Goal: Information Seeking & Learning: Learn about a topic

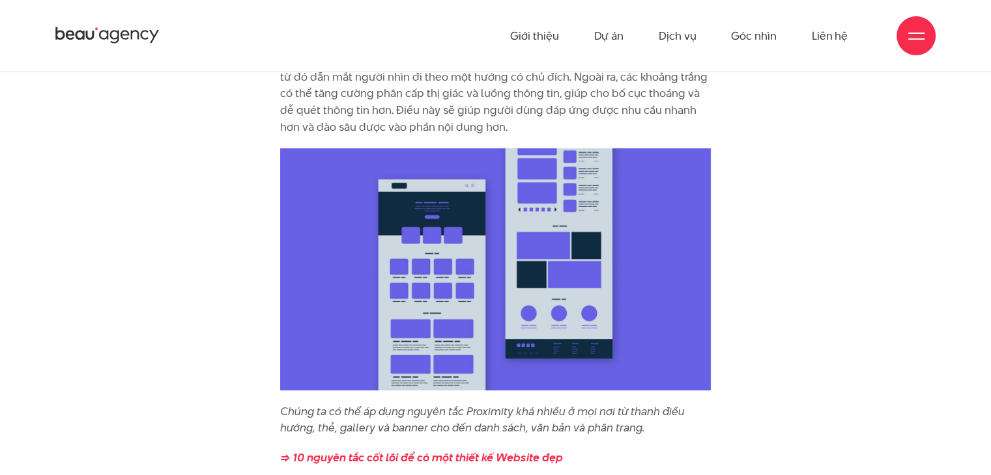
scroll to position [4103, 0]
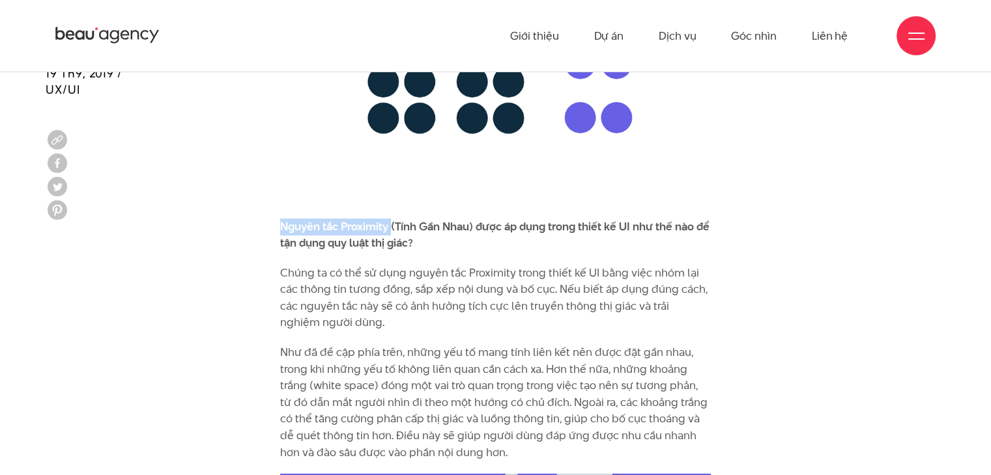
drag, startPoint x: 269, startPoint y: 210, endPoint x: 391, endPoint y: 197, distance: 122.5
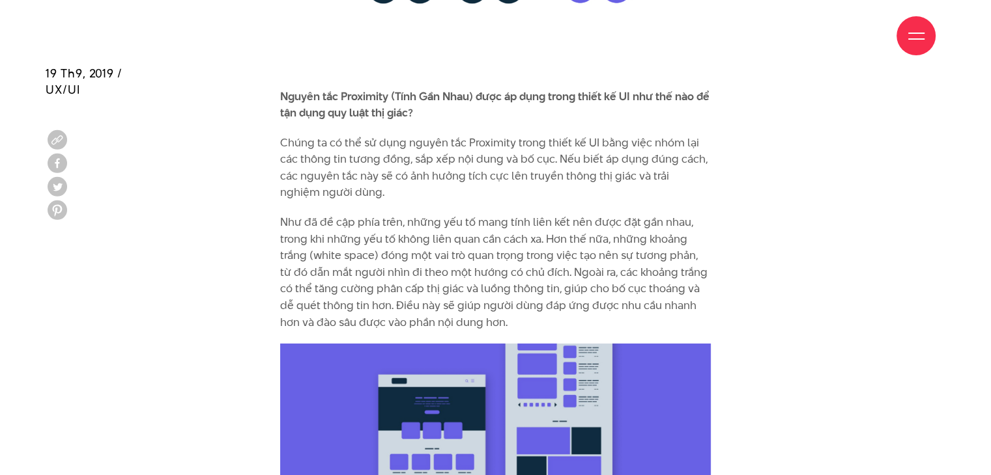
click at [513, 235] on p "Như đã đề cập phía trên, những yếu tố mang tính liên kết nên được đặt gần nhau,…" at bounding box center [495, 272] width 431 height 117
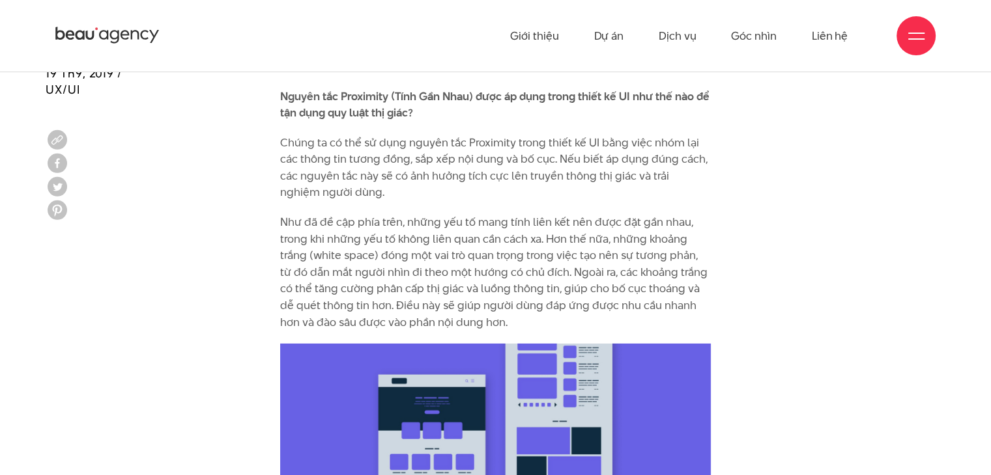
scroll to position [4168, 0]
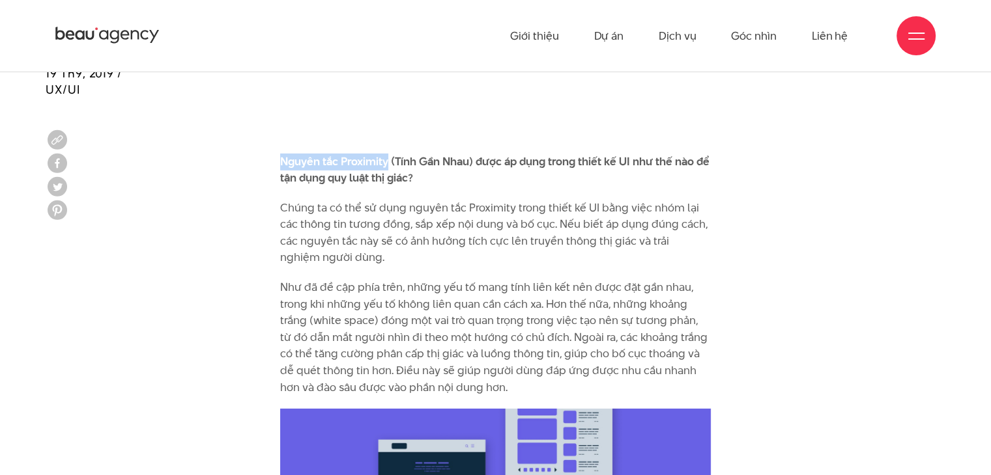
drag, startPoint x: 274, startPoint y: 145, endPoint x: 386, endPoint y: 145, distance: 112.0
click at [386, 154] on b "Nguyên tắc Proximity (Tính Gần Nhau) được áp dụng trong thiết kế UI như thế nào…" at bounding box center [494, 170] width 429 height 33
drag, startPoint x: 270, startPoint y: 146, endPoint x: 477, endPoint y: 144, distance: 206.5
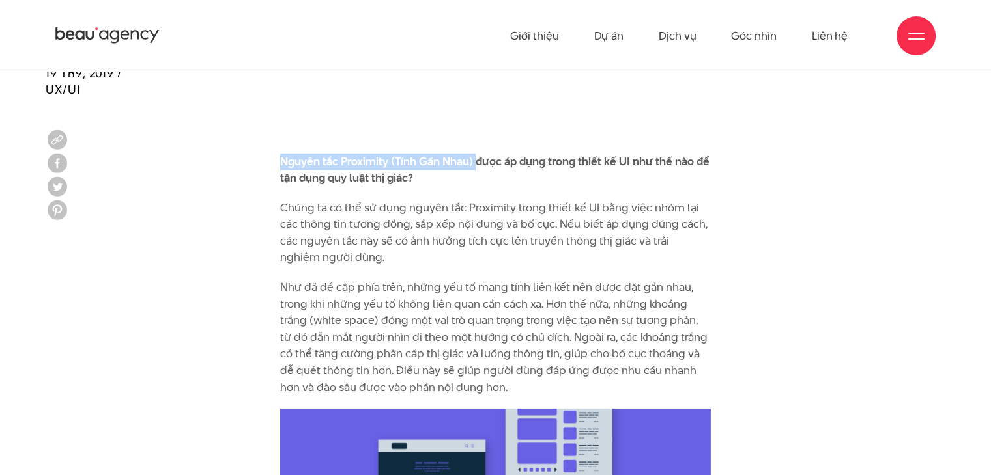
click at [477, 154] on b "Nguyên tắc Proximity (Tính Gần Nhau) được áp dụng trong thiết kế UI như thế nào…" at bounding box center [494, 170] width 429 height 33
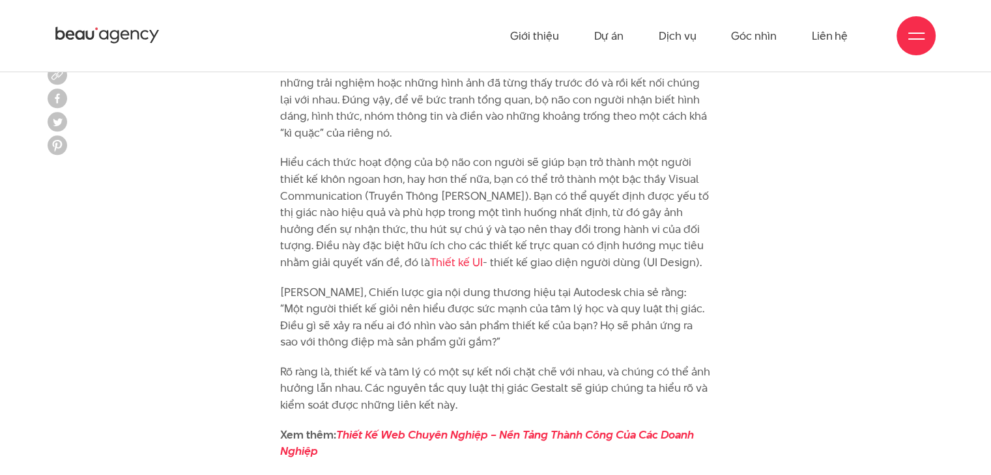
scroll to position [1628, 0]
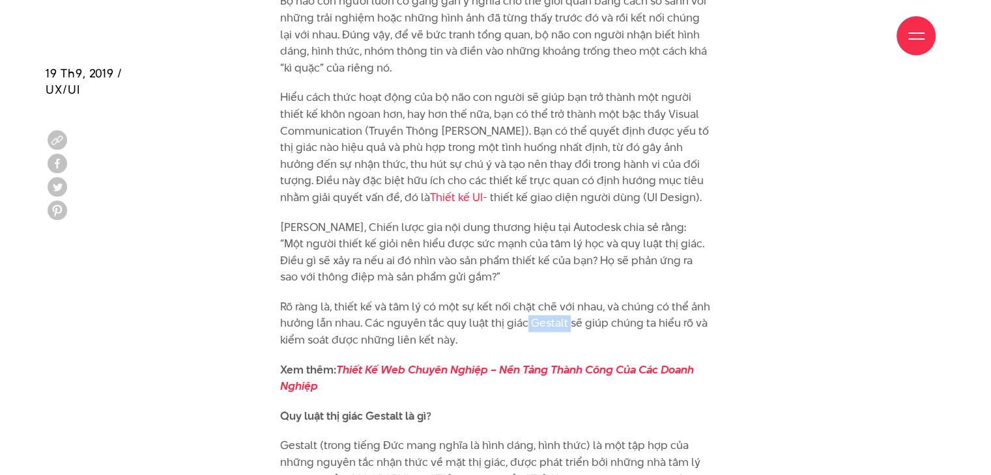
drag, startPoint x: 526, startPoint y: 318, endPoint x: 568, endPoint y: 326, distance: 42.3
click at [568, 326] on p "Rõ ràng là, thiết kế và tâm lý có một sự kết nối chặt chẽ với nhau, và chúng có…" at bounding box center [495, 324] width 431 height 50
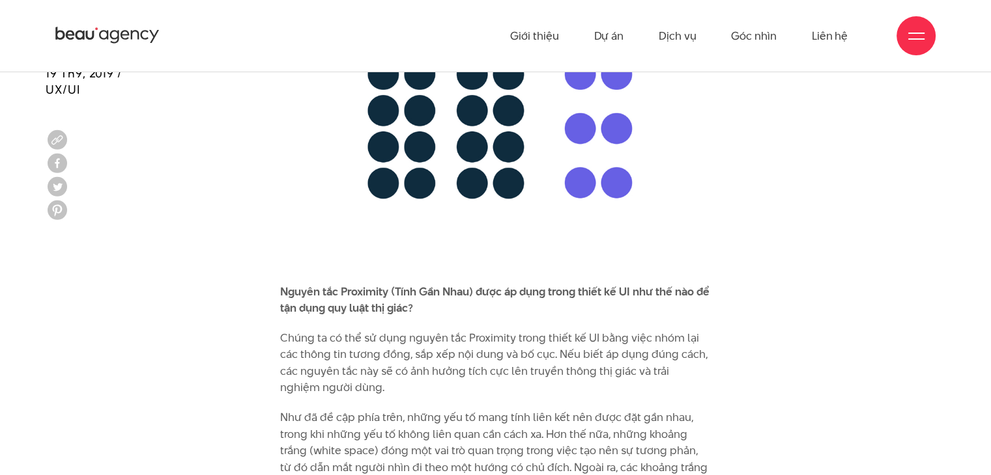
scroll to position [4233, 0]
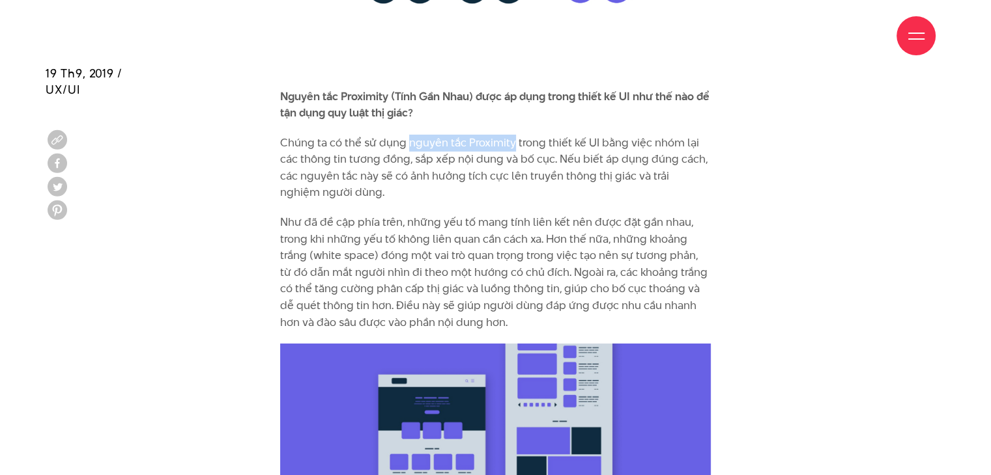
drag, startPoint x: 406, startPoint y: 126, endPoint x: 510, endPoint y: 124, distance: 103.6
click at [510, 135] on p "Chúng ta có thể sử dụng nguyên tắc Proximity trong thiết kế UI bằng việc nhóm l…" at bounding box center [495, 168] width 431 height 66
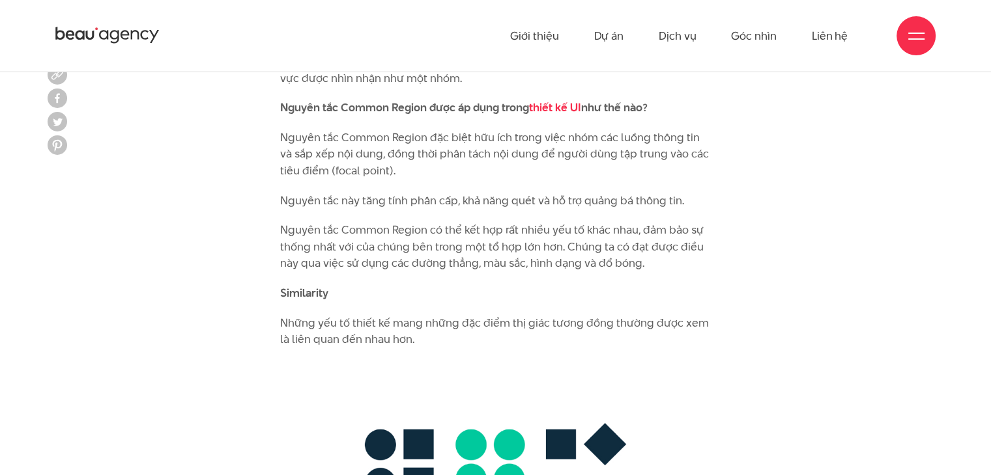
scroll to position [4689, 0]
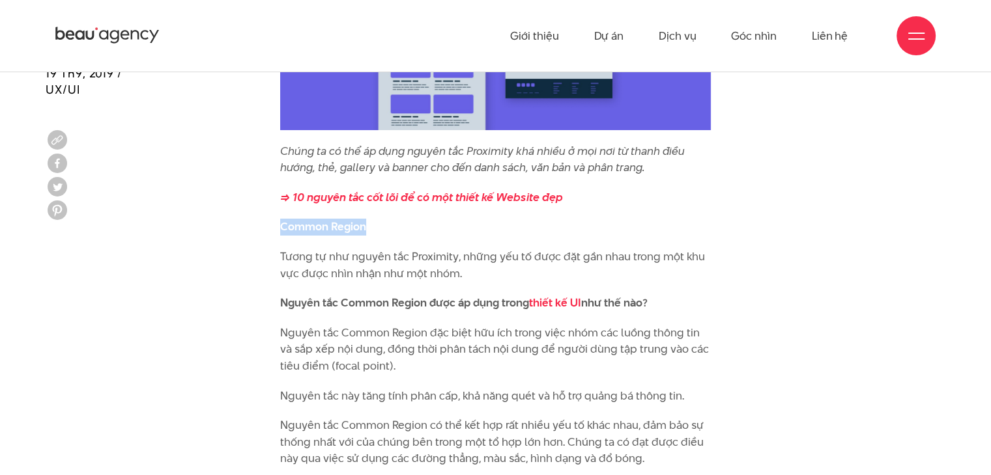
drag, startPoint x: 274, startPoint y: 206, endPoint x: 401, endPoint y: 203, distance: 127.7
click at [401, 219] on p "Common Region" at bounding box center [495, 227] width 431 height 17
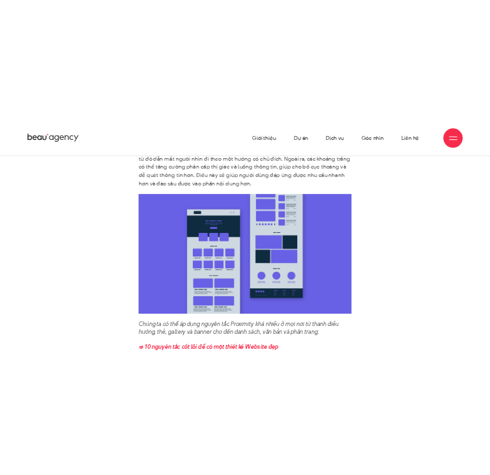
scroll to position [4103, 0]
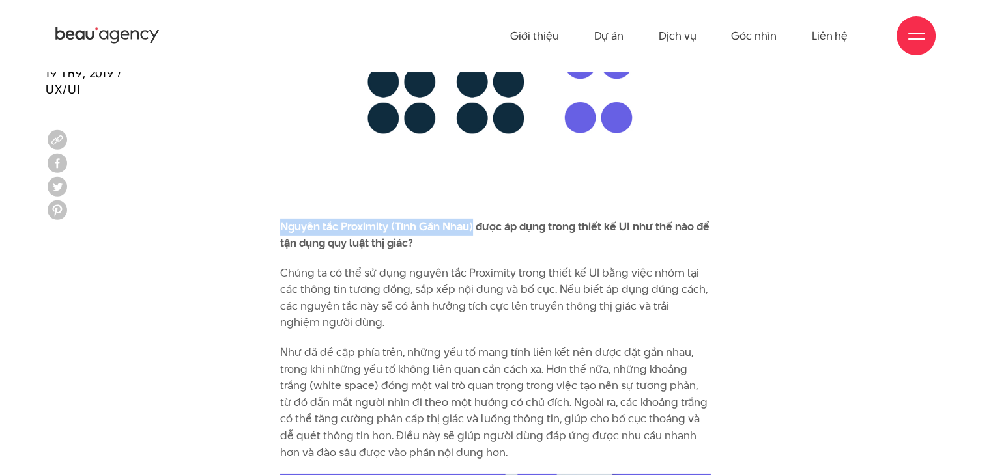
drag, startPoint x: 279, startPoint y: 214, endPoint x: 472, endPoint y: 208, distance: 192.9
copy b "Nguyên tắc Proximity (Tính Gần Nhau)"
click at [320, 162] on img at bounding box center [495, 64] width 431 height 284
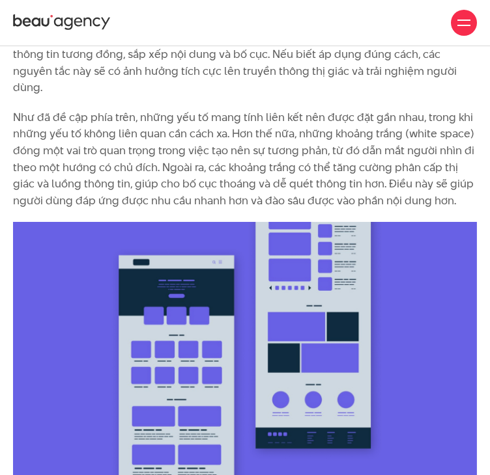
scroll to position [3778, 0]
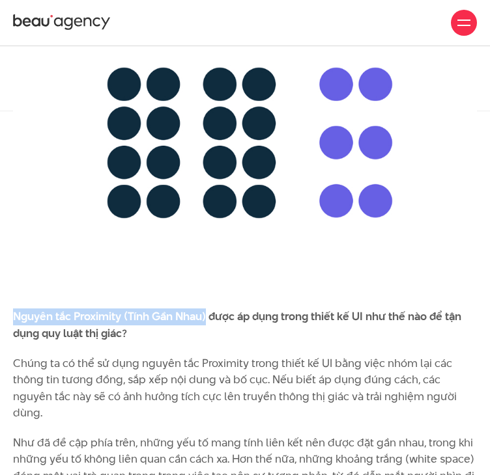
click at [188, 273] on img at bounding box center [245, 143] width 464 height 306
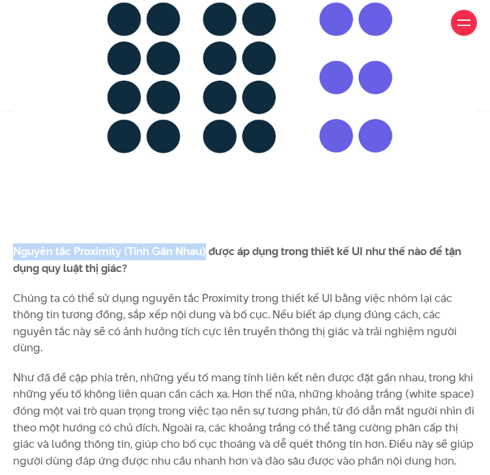
scroll to position [3908, 0]
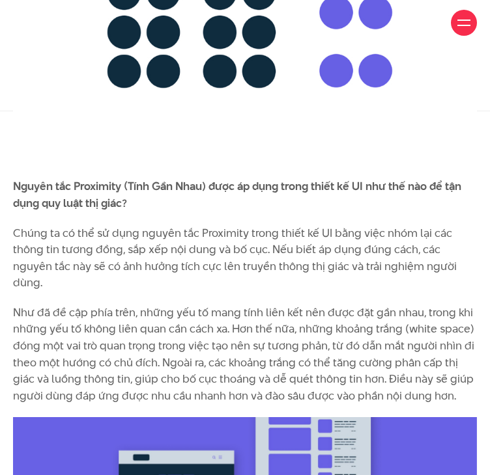
click at [122, 278] on p "Chúng ta có thể sử dụng nguyên tắc Proximity trong thiết kế UI bằng việc nhóm l…" at bounding box center [245, 258] width 464 height 66
click at [333, 58] on img at bounding box center [245, 13] width 464 height 306
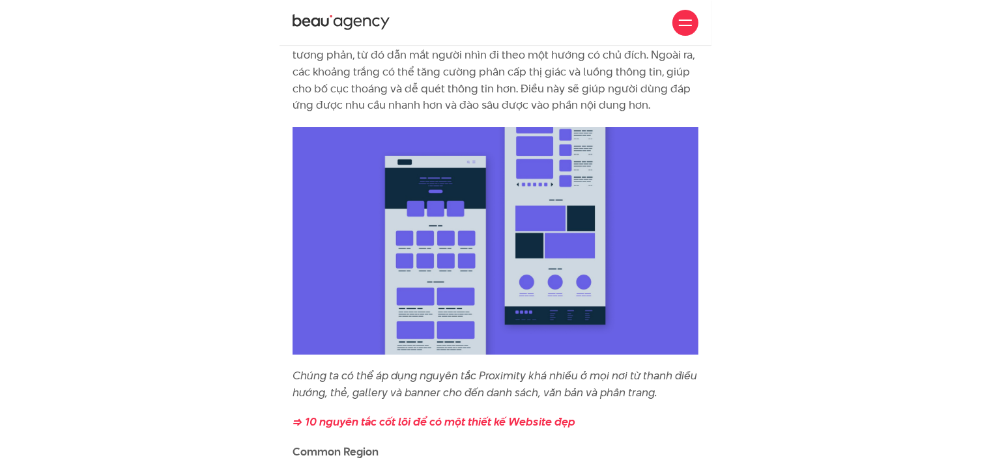
scroll to position [3872, 0]
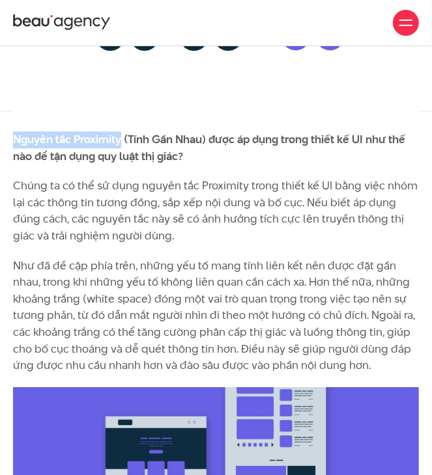
drag, startPoint x: 10, startPoint y: 122, endPoint x: 120, endPoint y: 121, distance: 110.1
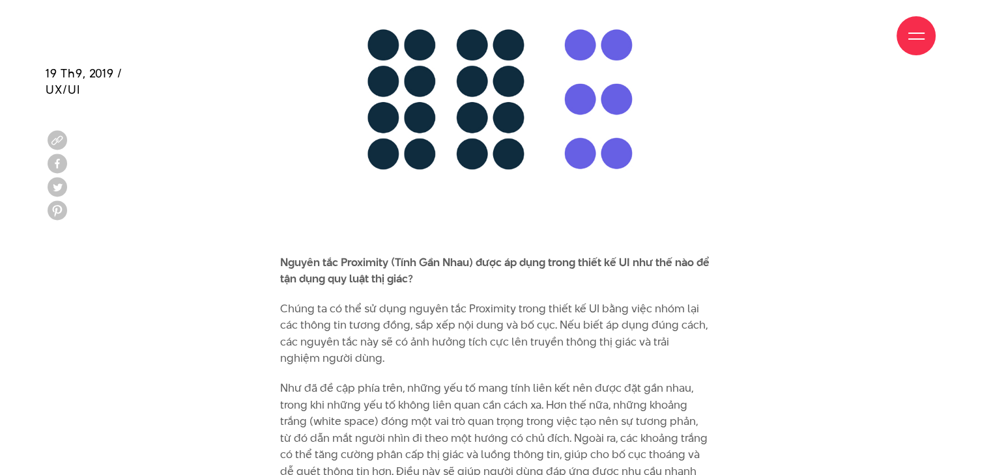
click at [496, 255] on b "Nguyên tắc Proximity (Tính Gần Nhau) được áp dụng trong thiết kế UI như thế nào…" at bounding box center [494, 271] width 429 height 33
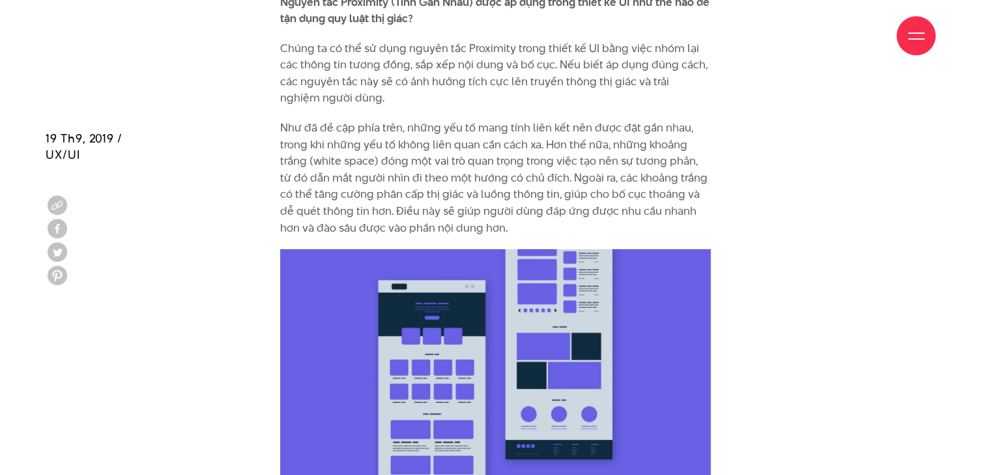
scroll to position [4393, 0]
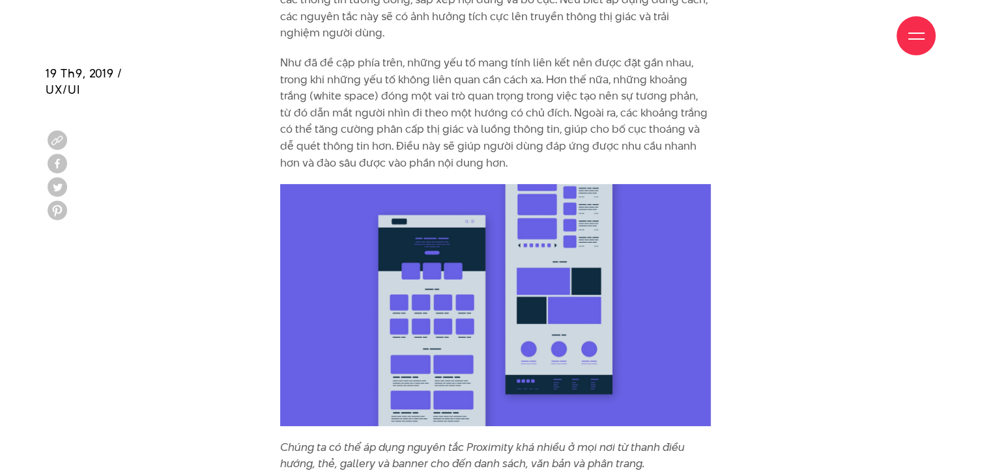
click at [518, 210] on img at bounding box center [495, 305] width 431 height 242
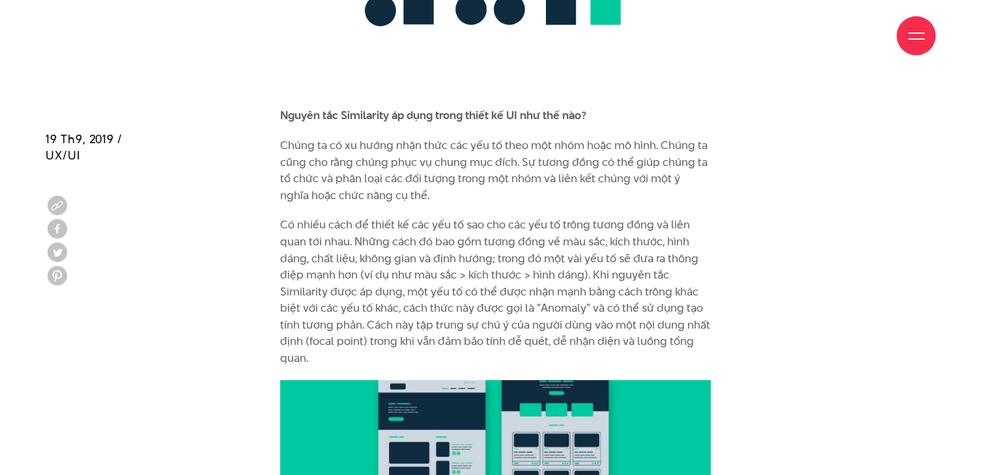
scroll to position [5500, 0]
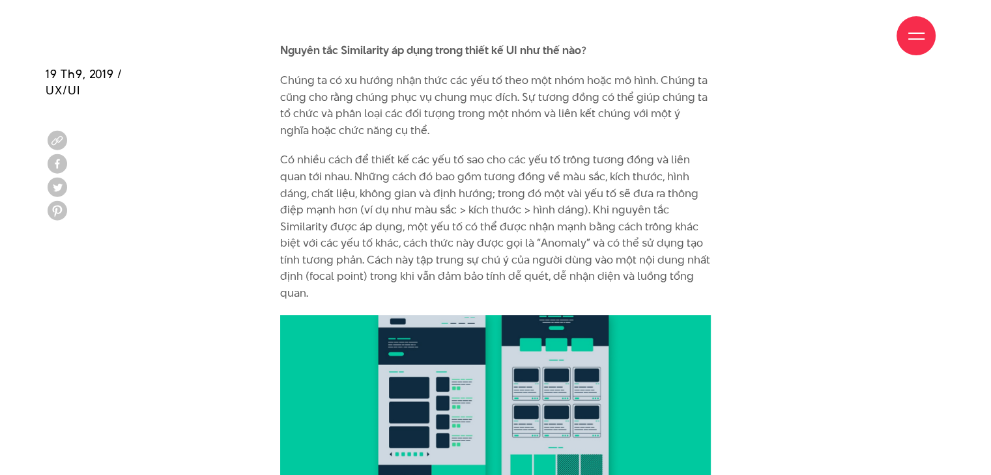
drag, startPoint x: 278, startPoint y: 33, endPoint x: 385, endPoint y: 34, distance: 106.8
click at [385, 34] on div "Giới thiệu Dự án Dịch vụ Góc nhìn Liên hệ" at bounding box center [495, 36] width 880 height 72
drag, startPoint x: 386, startPoint y: 31, endPoint x: 284, endPoint y: 33, distance: 101.6
click at [284, 33] on div "Giới thiệu Dự án Dịch vụ Góc nhìn Liên hệ" at bounding box center [495, 36] width 880 height 72
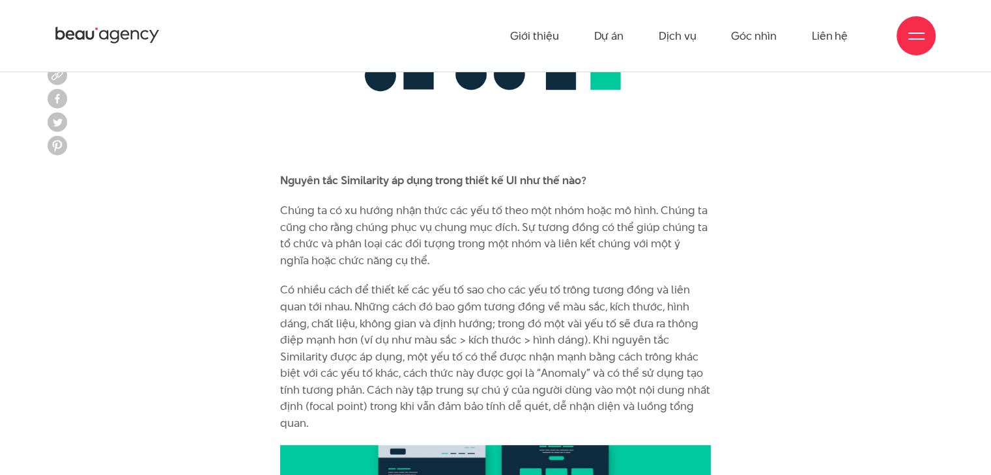
scroll to position [5305, 0]
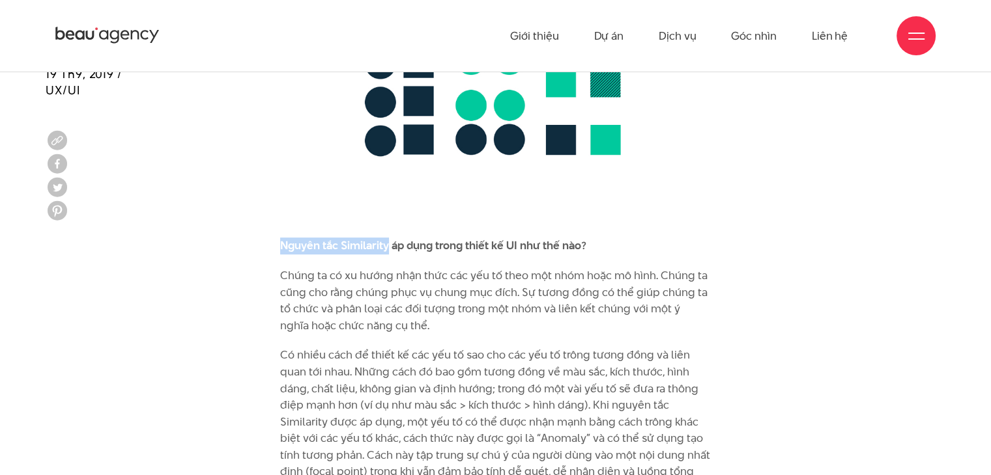
drag, startPoint x: 388, startPoint y: 229, endPoint x: 279, endPoint y: 227, distance: 108.8
click at [279, 227] on div "Bộ não con người luôn cố gắng gán ý nghĩa cho thế giới quan bằng cách so sánh v…" at bounding box center [495, 305] width 450 height 8371
copy b "Nguyên tắc Similarity"
click at [373, 244] on div "Bộ não con người luôn cố gắng gán ý nghĩa cho thế giới quan bằng cách so sánh v…" at bounding box center [495, 299] width 431 height 8358
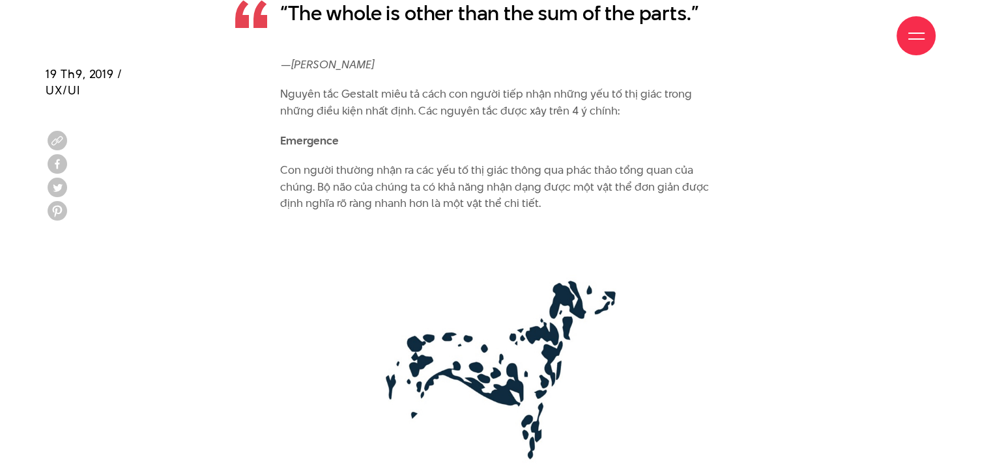
scroll to position [2309, 0]
